Goal: Task Accomplishment & Management: Use online tool/utility

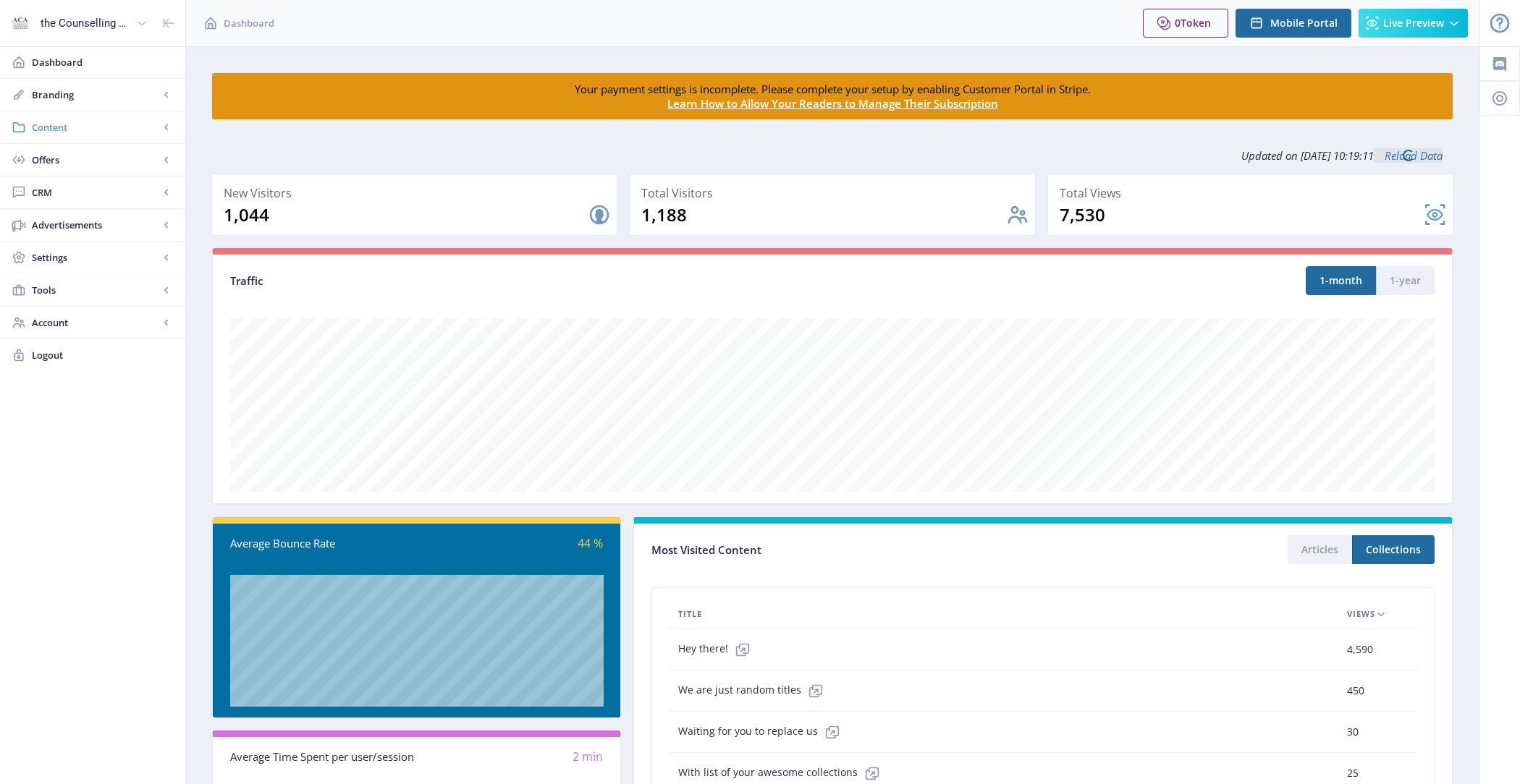
click at [98, 125] on span "Content" at bounding box center [94, 127] width 127 height 15
click at [104, 194] on span "Collections" at bounding box center [108, 192] width 125 height 15
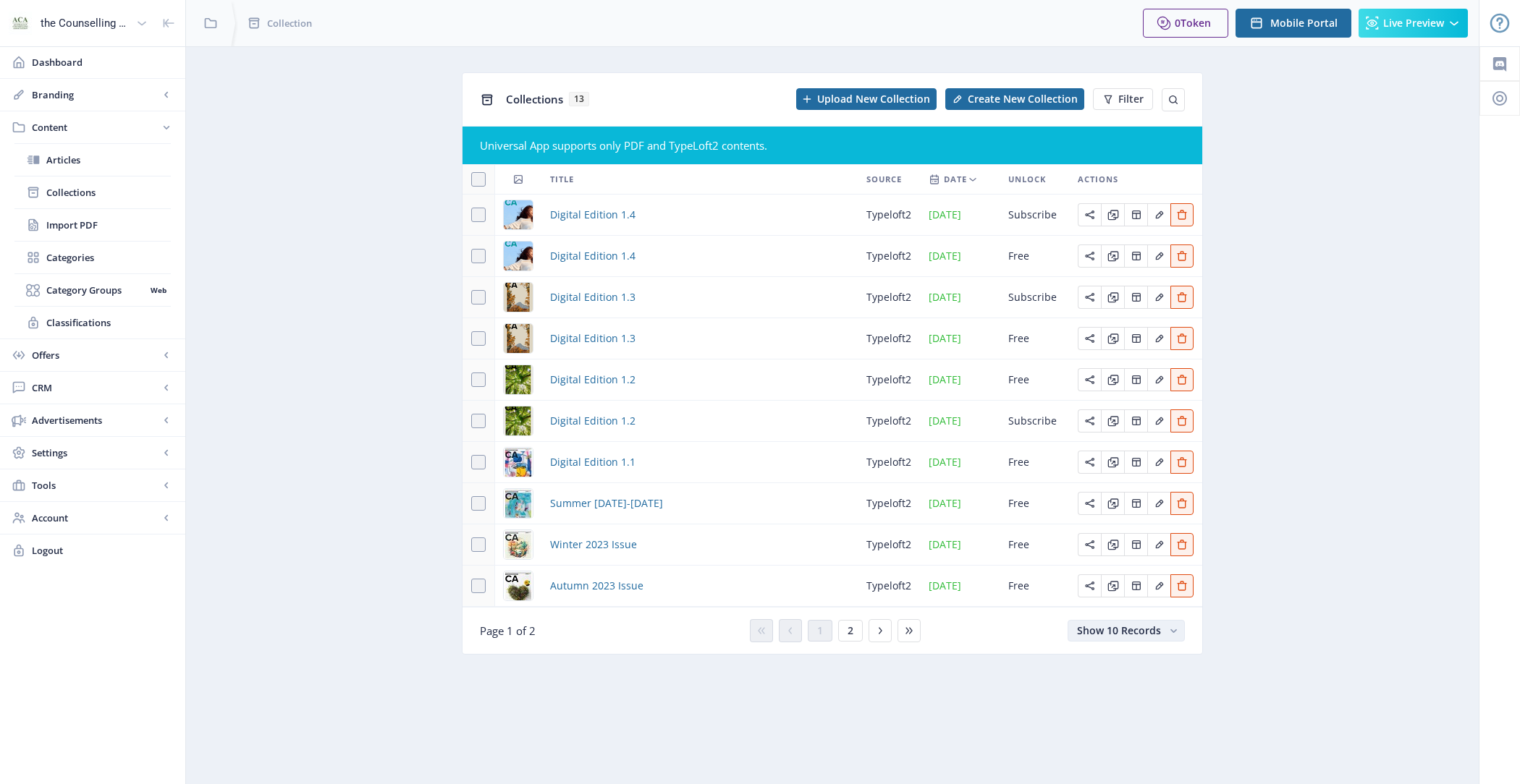
click at [1072, 641] on button "Show 10 Records" at bounding box center [1125, 631] width 117 height 22
click at [1108, 696] on nb-option "Show 25 Records" at bounding box center [1126, 694] width 113 height 26
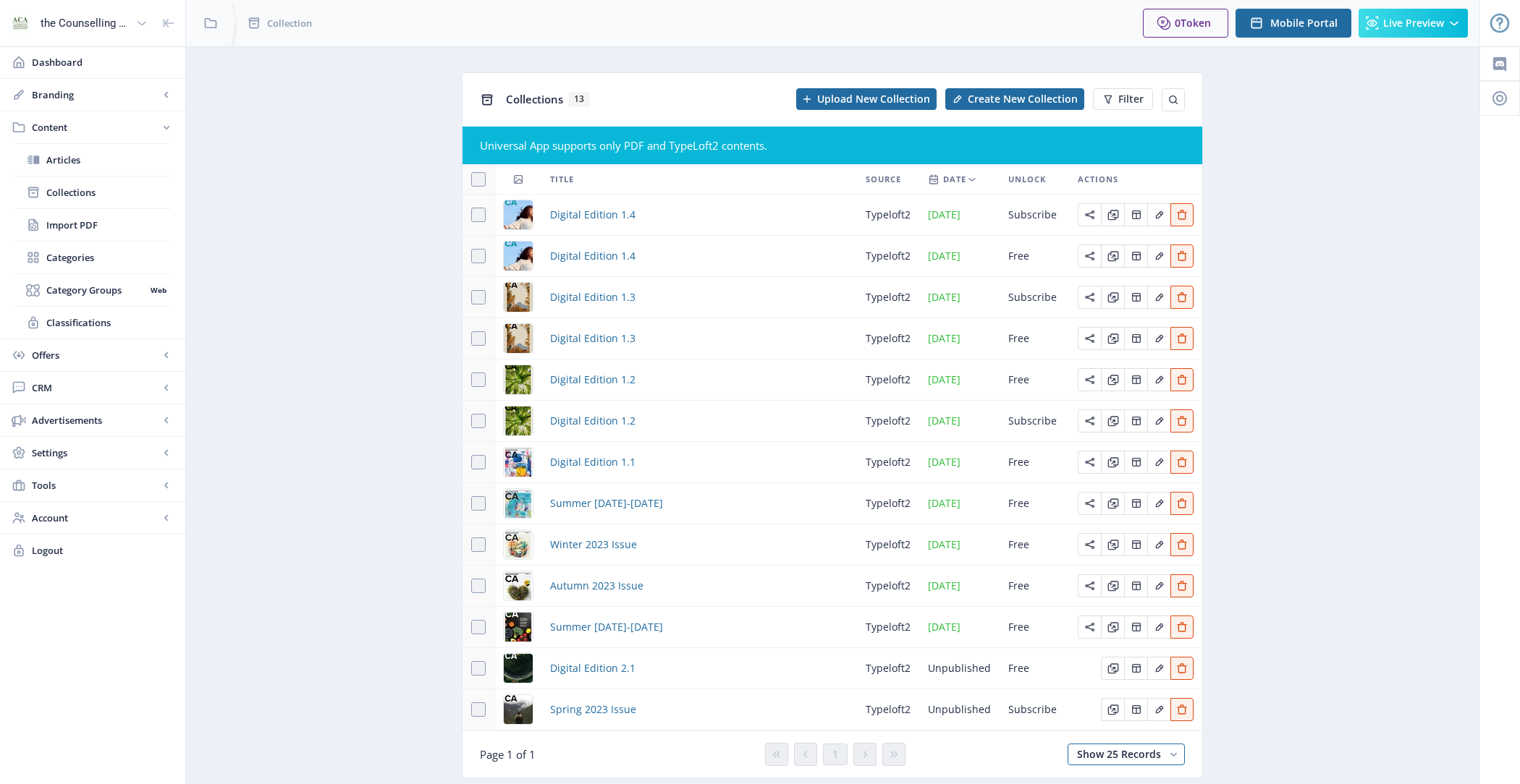
scroll to position [50, 0]
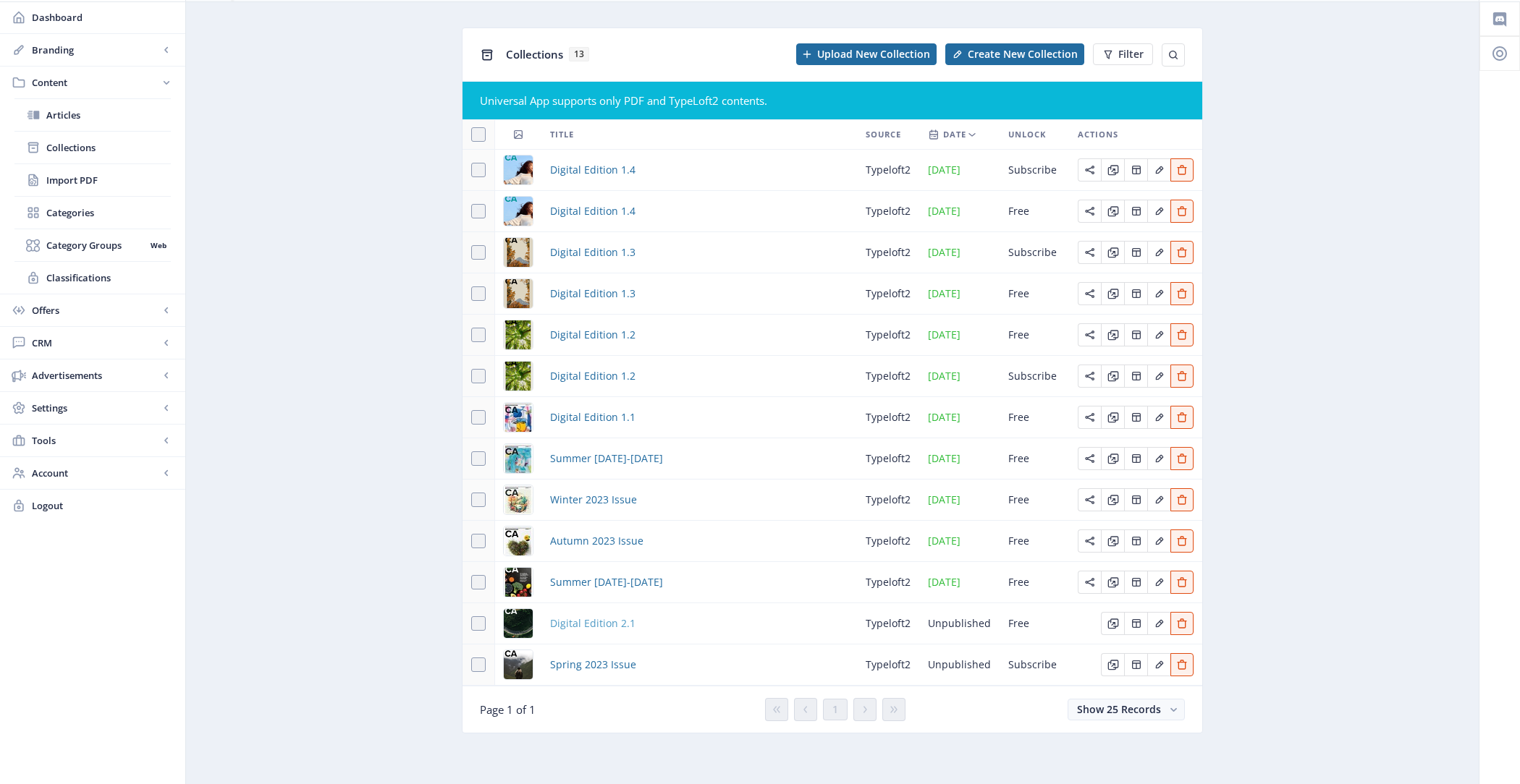
click at [602, 629] on span "Digital Edition 2.1" at bounding box center [592, 624] width 86 height 18
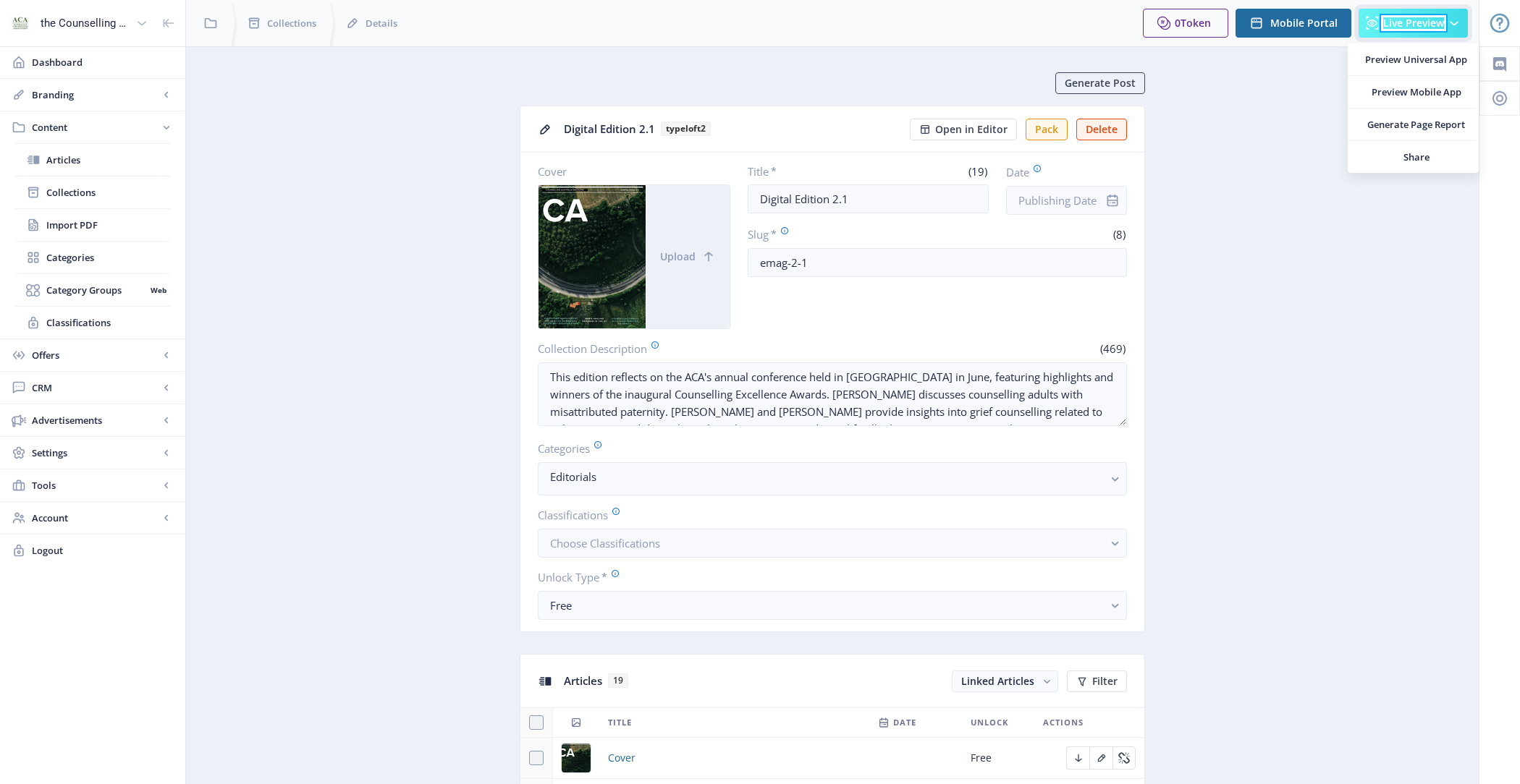
click at [1433, 28] on span "Live Preview" at bounding box center [1414, 24] width 61 height 12
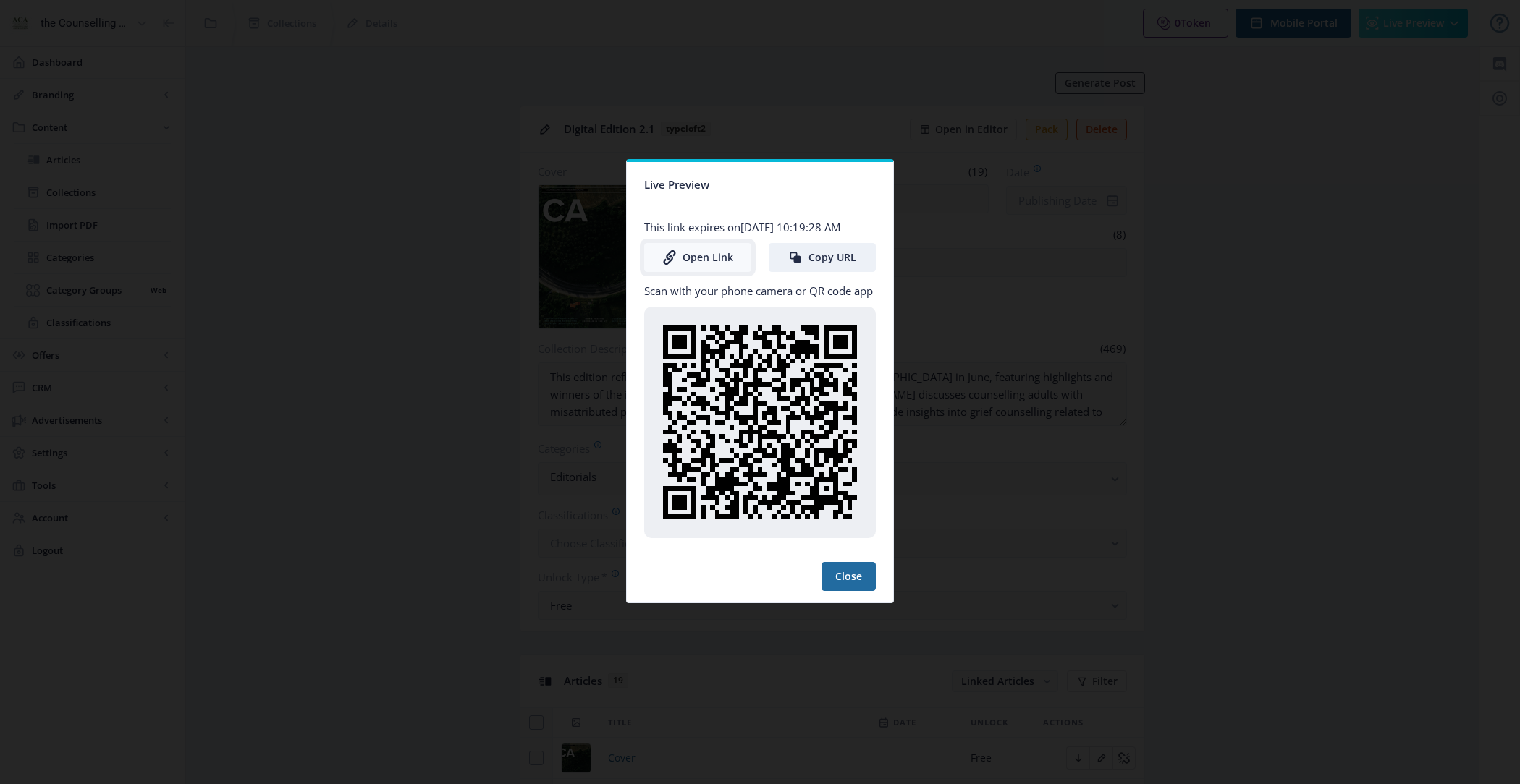
click at [704, 257] on link "Open Link" at bounding box center [698, 257] width 107 height 29
click at [853, 580] on button "Close" at bounding box center [848, 576] width 54 height 29
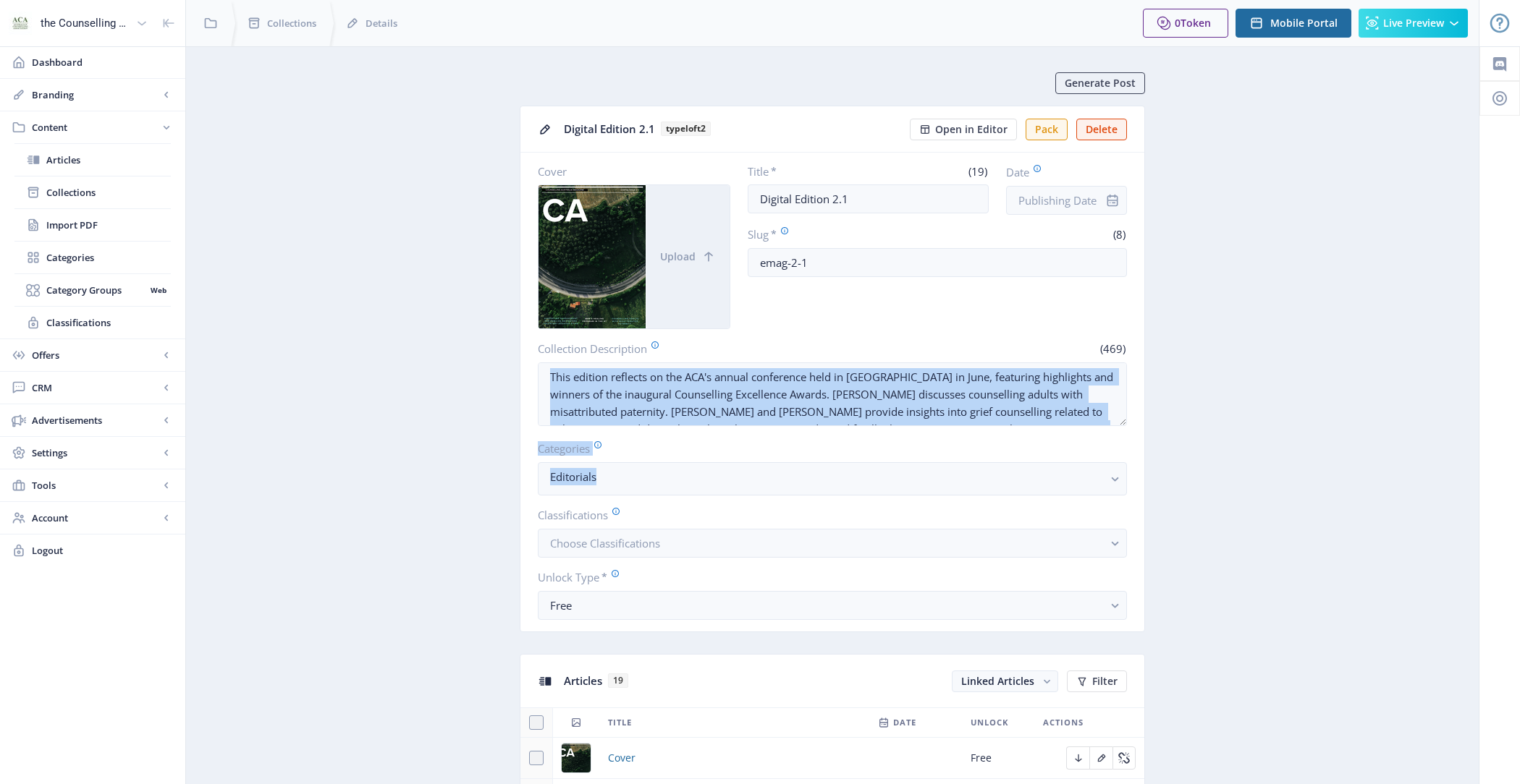
drag, startPoint x: 1125, startPoint y: 423, endPoint x: 1129, endPoint y: 490, distance: 67.1
click at [1129, 490] on nb-card-body "Cover Upload Title * (19) Digital Edition 2.1 Date Slug * (8) emag-2-1 Collecti…" at bounding box center [832, 392] width 624 height 479
